Goal: Navigation & Orientation: Understand site structure

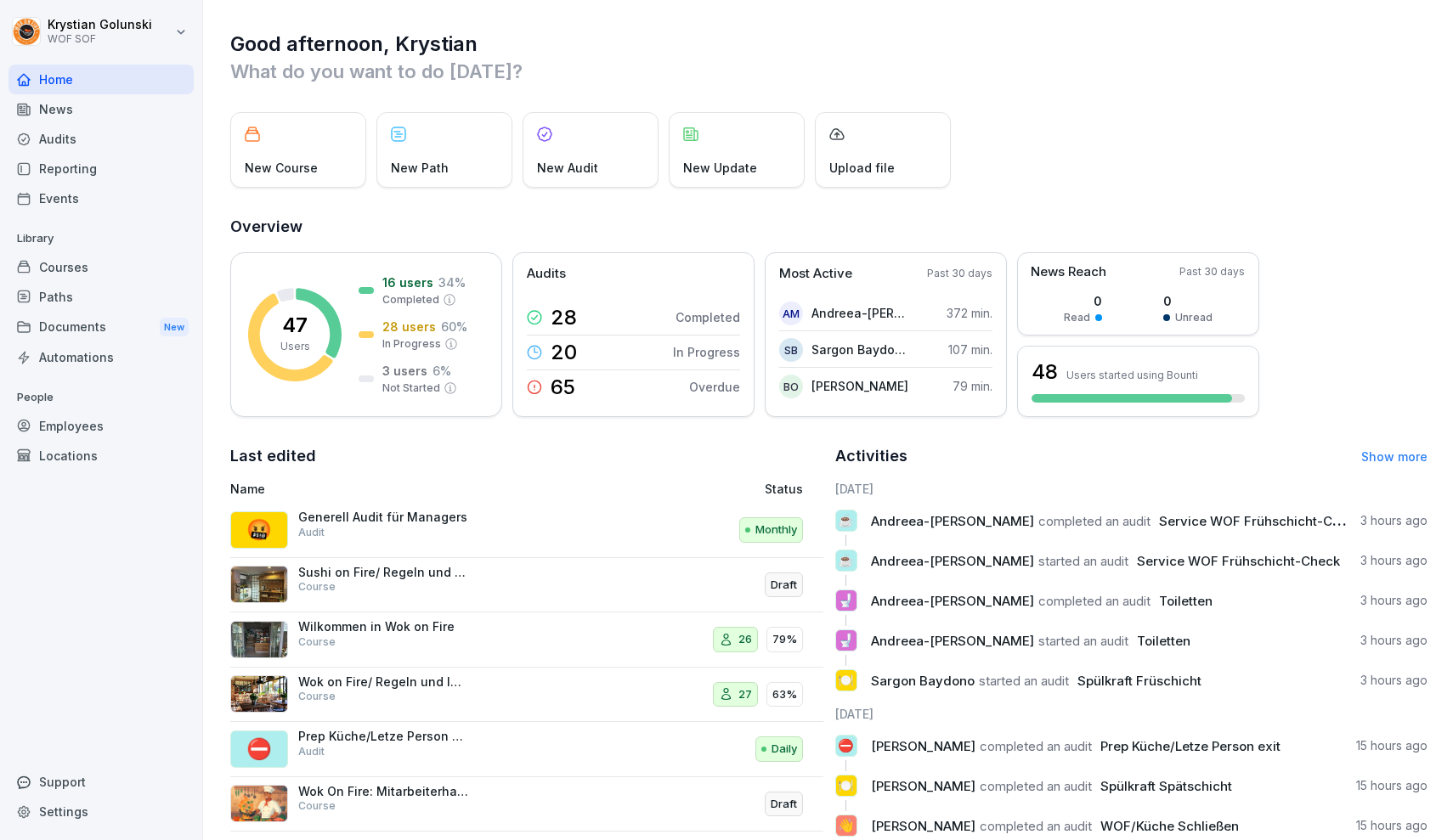
click at [130, 322] on div "Documents New" at bounding box center [101, 328] width 185 height 32
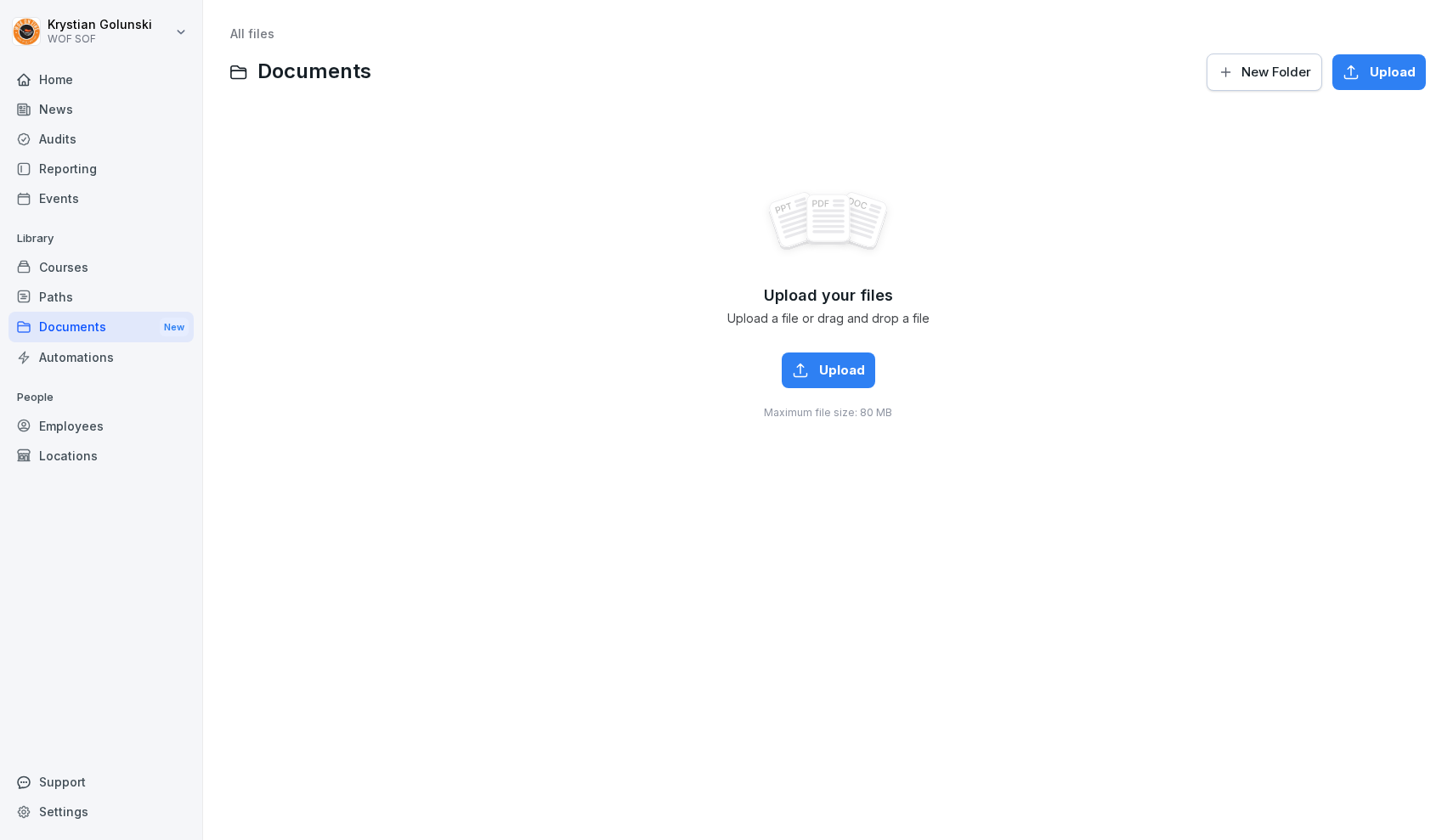
click at [160, 285] on div "Paths" at bounding box center [101, 297] width 185 height 30
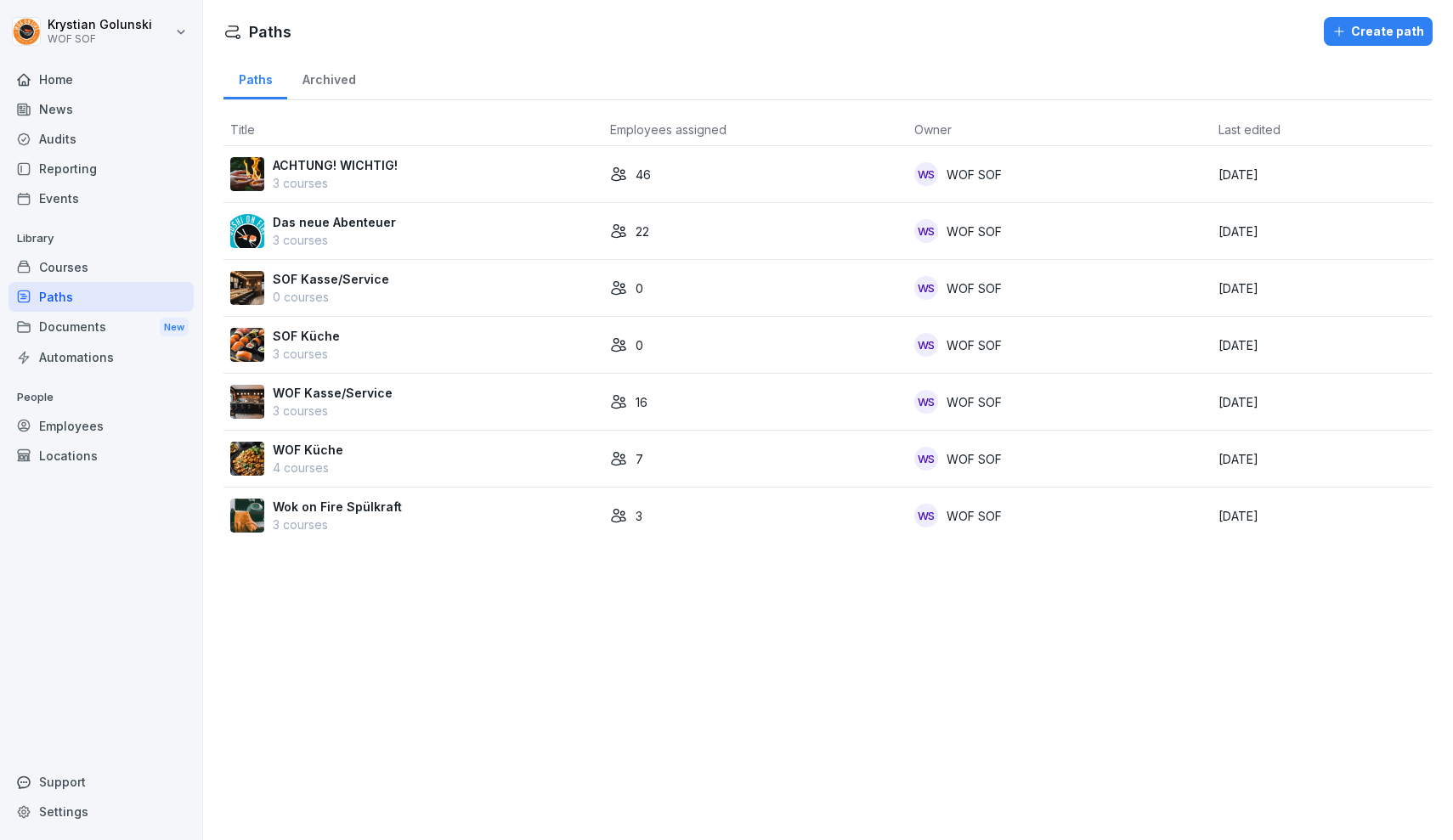
click at [158, 270] on div "Courses" at bounding box center [101, 267] width 185 height 30
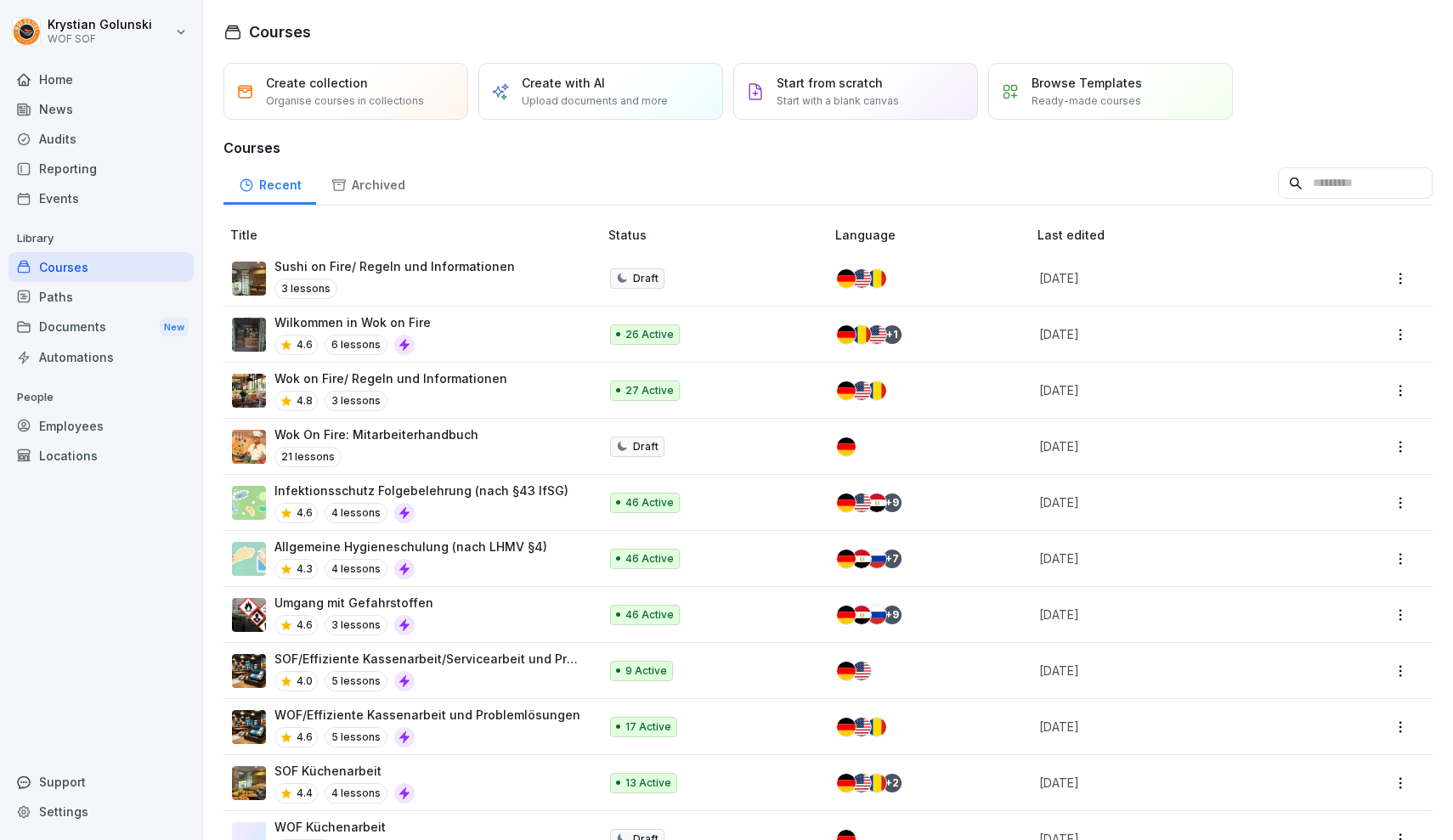
click at [111, 183] on div "Reporting" at bounding box center [101, 169] width 185 height 30
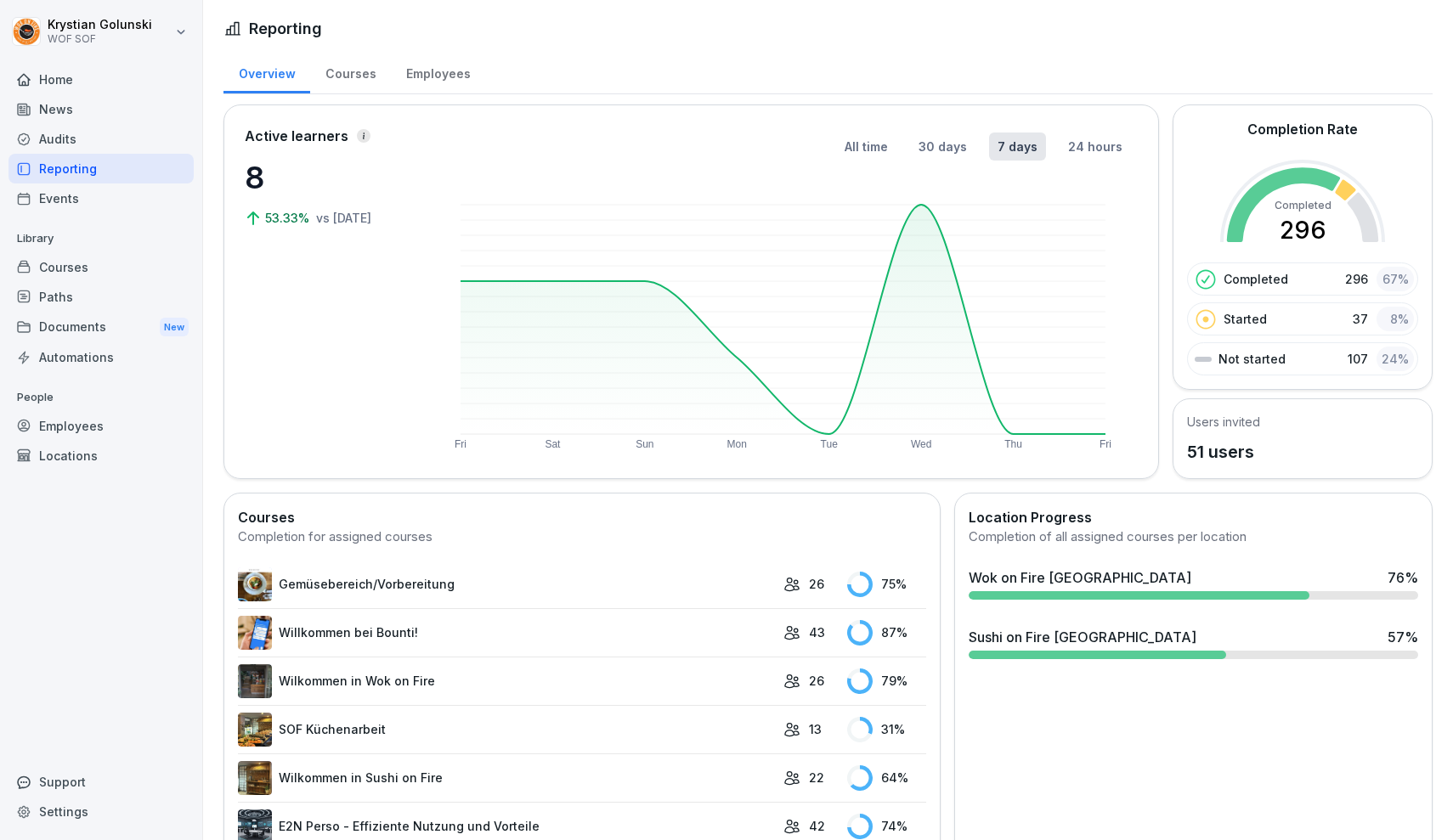
click at [115, 161] on div "Reporting" at bounding box center [101, 169] width 185 height 30
click at [115, 142] on div "Audits" at bounding box center [101, 139] width 185 height 30
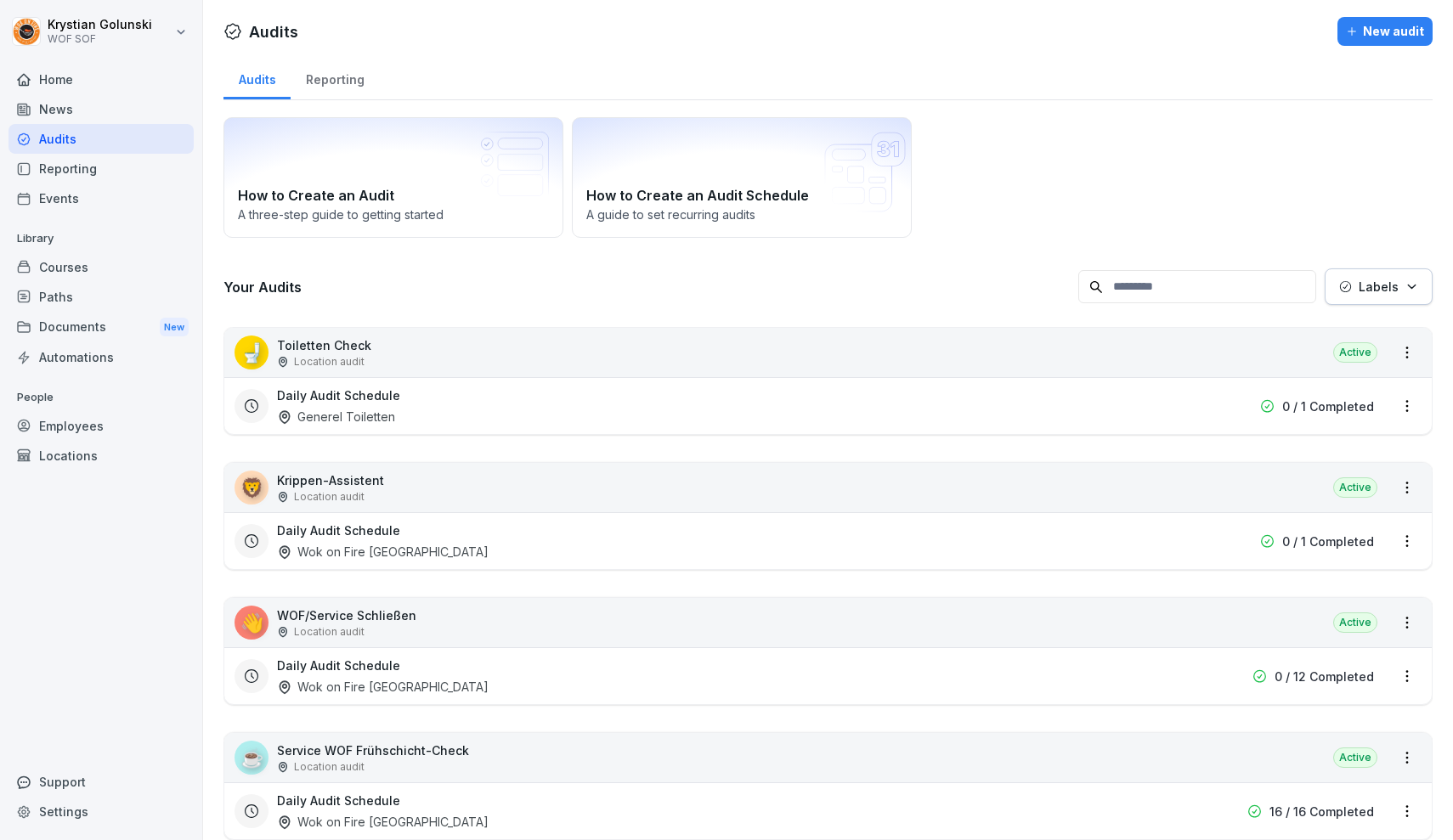
click at [1404, 350] on html "[PERSON_NAME] WOF SOF Home News Audits Reporting Events Library Courses Paths D…" at bounding box center [726, 420] width 1453 height 840
click at [909, 277] on html "[PERSON_NAME] WOF SOF Home News Audits Reporting Events Library Courses Paths D…" at bounding box center [726, 420] width 1453 height 840
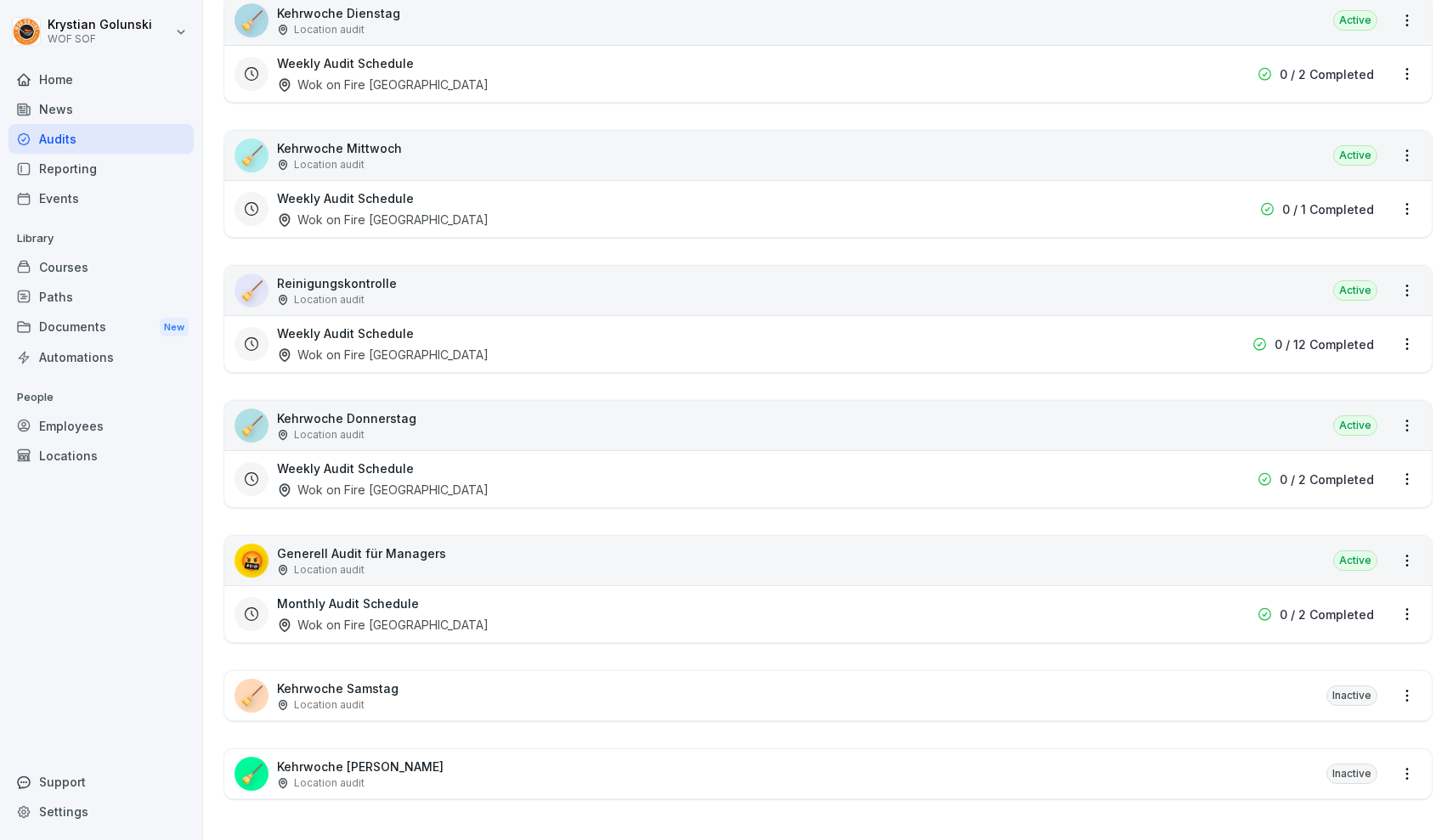
scroll to position [2608, 0]
click at [80, 81] on div "Home" at bounding box center [101, 79] width 185 height 30
